Goal: Use online tool/utility: Utilize a website feature to perform a specific function

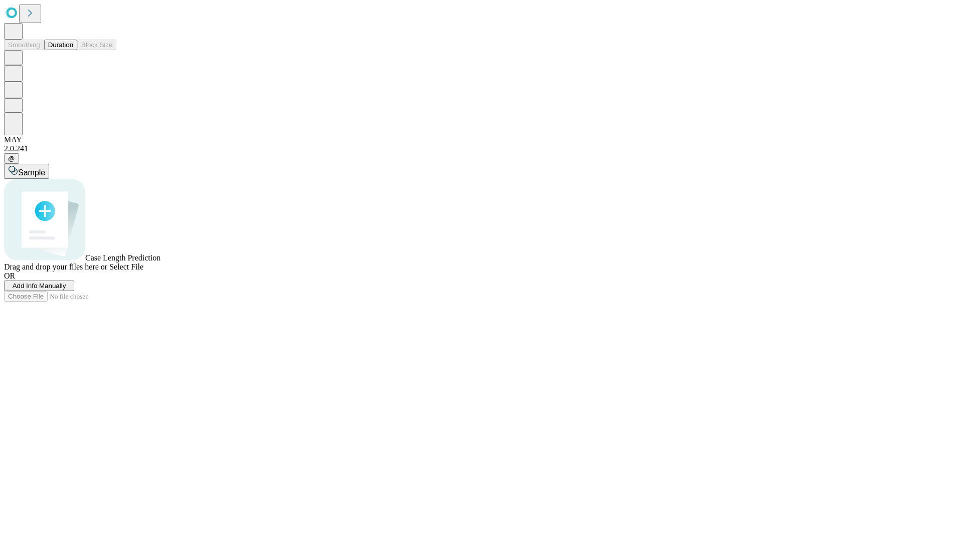
click at [73, 50] on button "Duration" at bounding box center [60, 45] width 33 height 11
click at [66, 290] on span "Add Info Manually" at bounding box center [40, 286] width 54 height 8
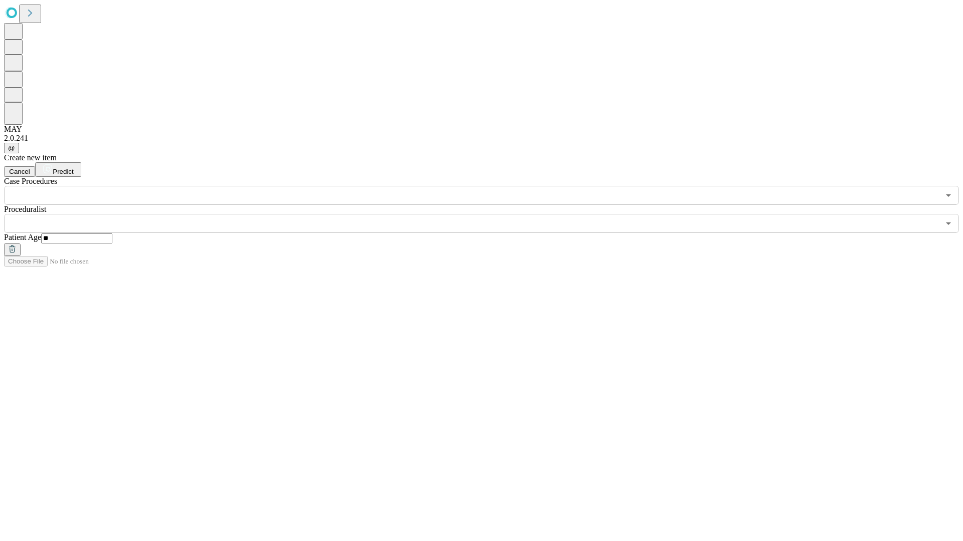
type input "**"
click at [488, 214] on input "text" at bounding box center [471, 223] width 935 height 19
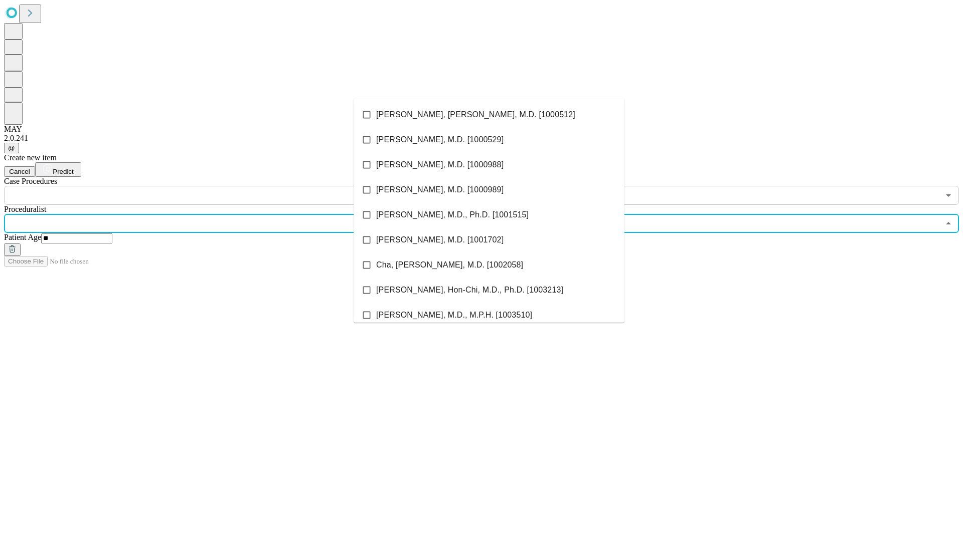
click at [489, 115] on li "[PERSON_NAME], [PERSON_NAME], M.D. [1000512]" at bounding box center [488, 114] width 271 height 25
click at [211, 186] on input "text" at bounding box center [471, 195] width 935 height 19
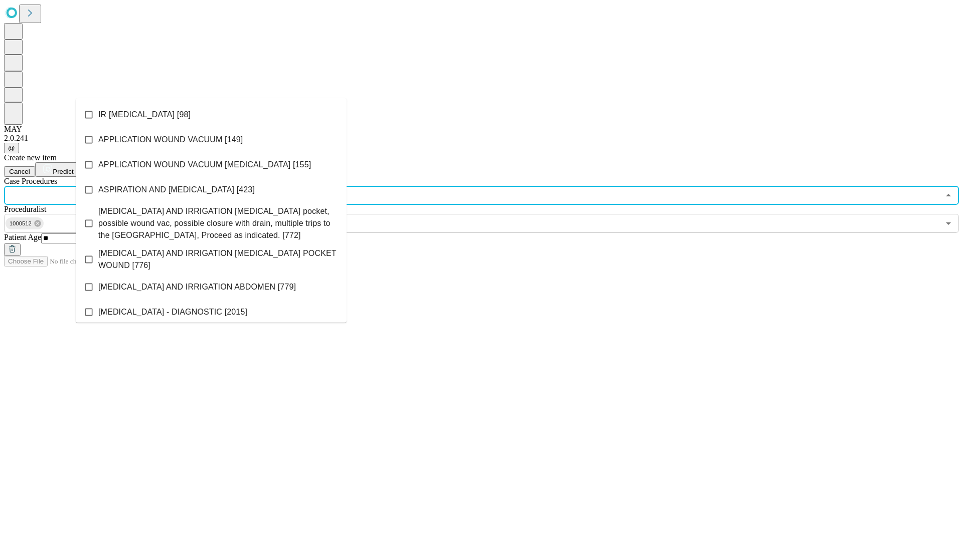
click at [211, 115] on li "IR [MEDICAL_DATA] [98]" at bounding box center [211, 114] width 271 height 25
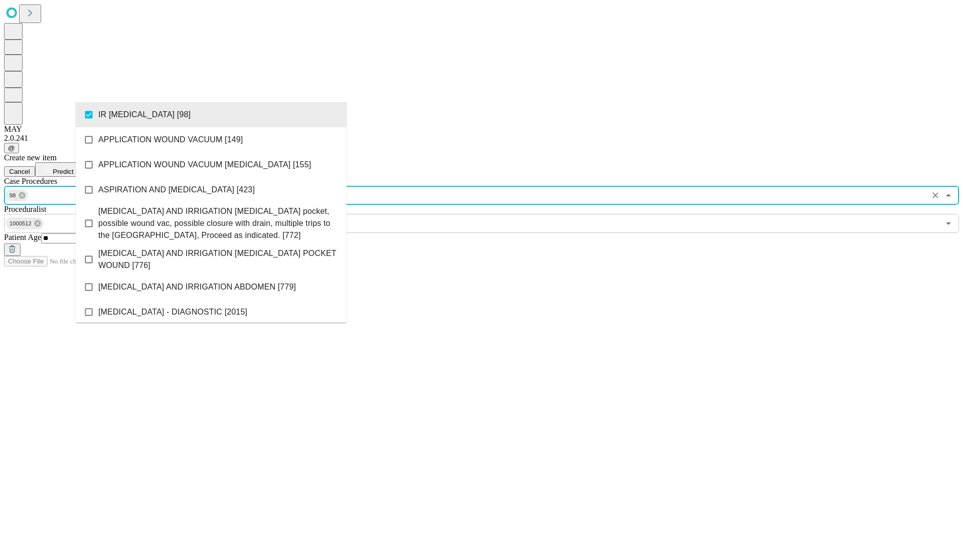
click at [73, 168] on span "Predict" at bounding box center [63, 172] width 21 height 8
